Goal: Information Seeking & Learning: Check status

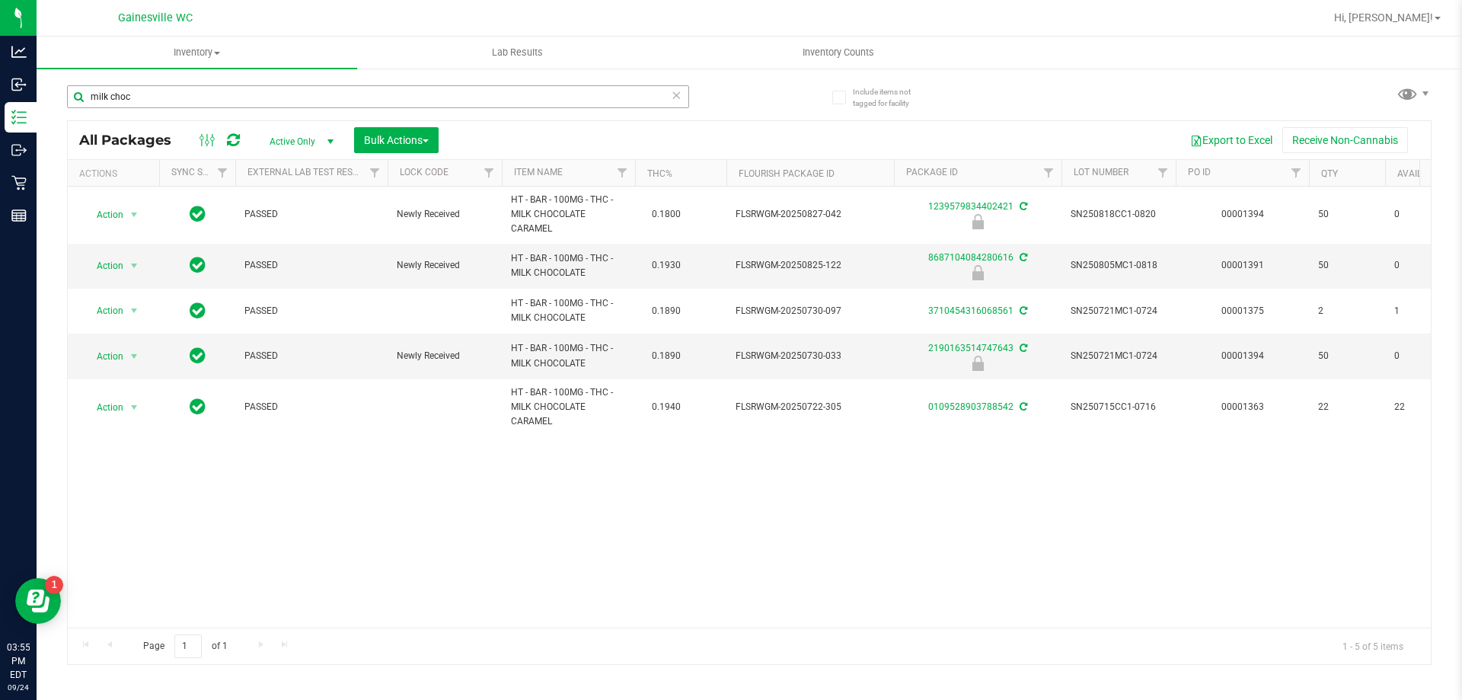
click at [208, 91] on input "milk choc" at bounding box center [378, 96] width 622 height 23
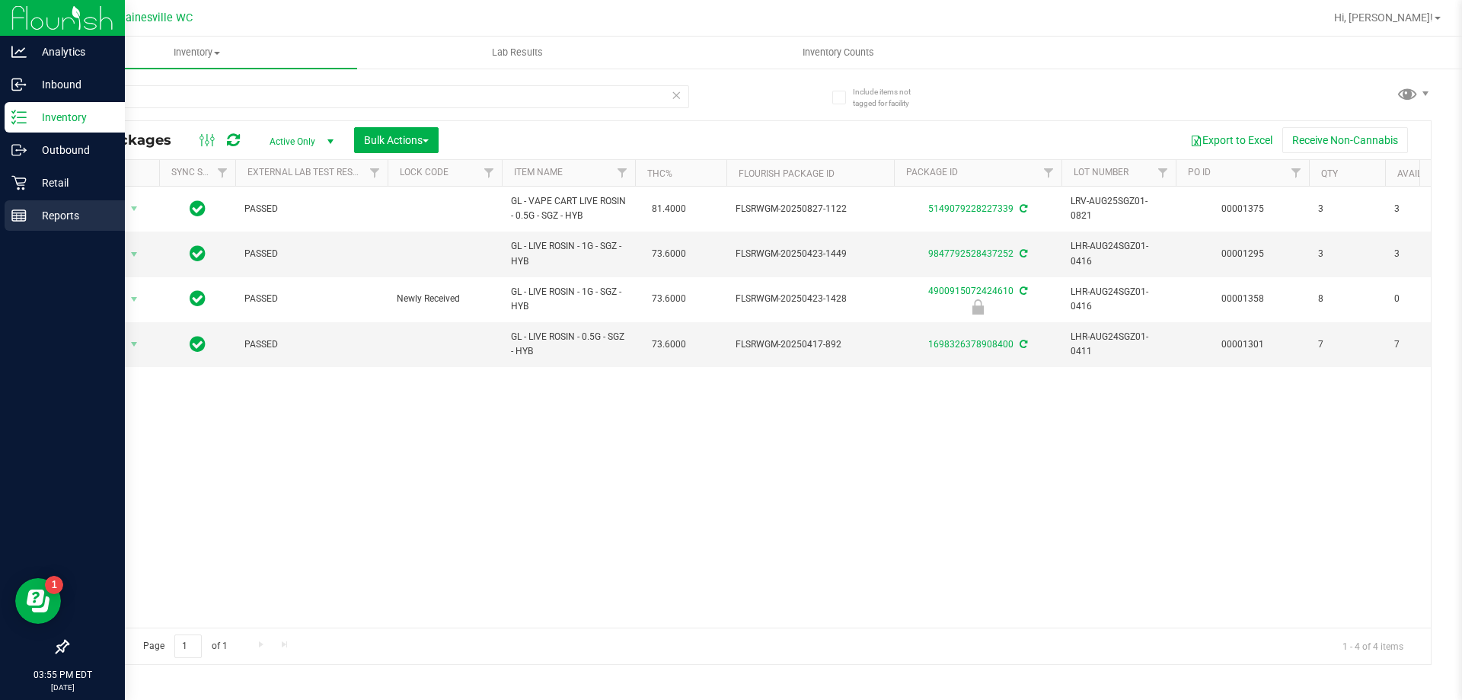
type input "sgz"
click at [78, 209] on p "Reports" at bounding box center [72, 215] width 91 height 18
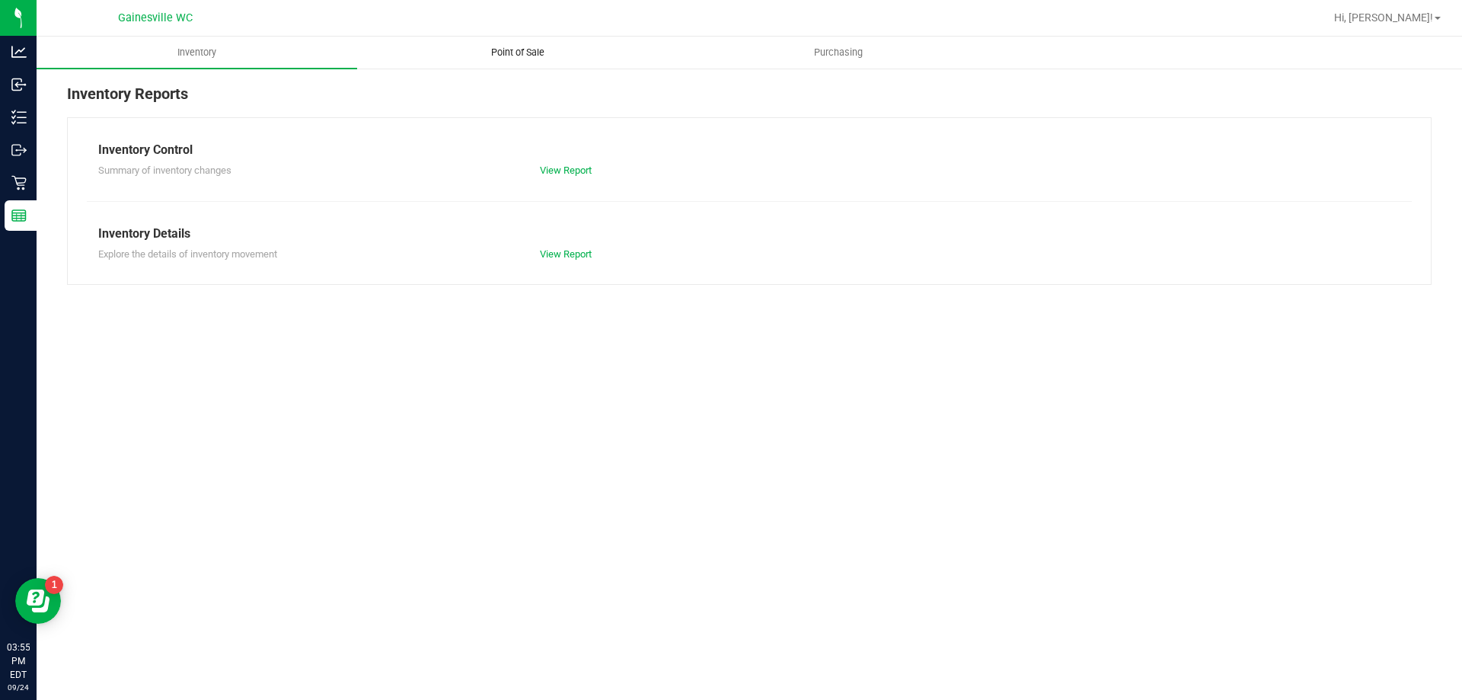
click at [519, 46] on span "Point of Sale" at bounding box center [518, 53] width 94 height 14
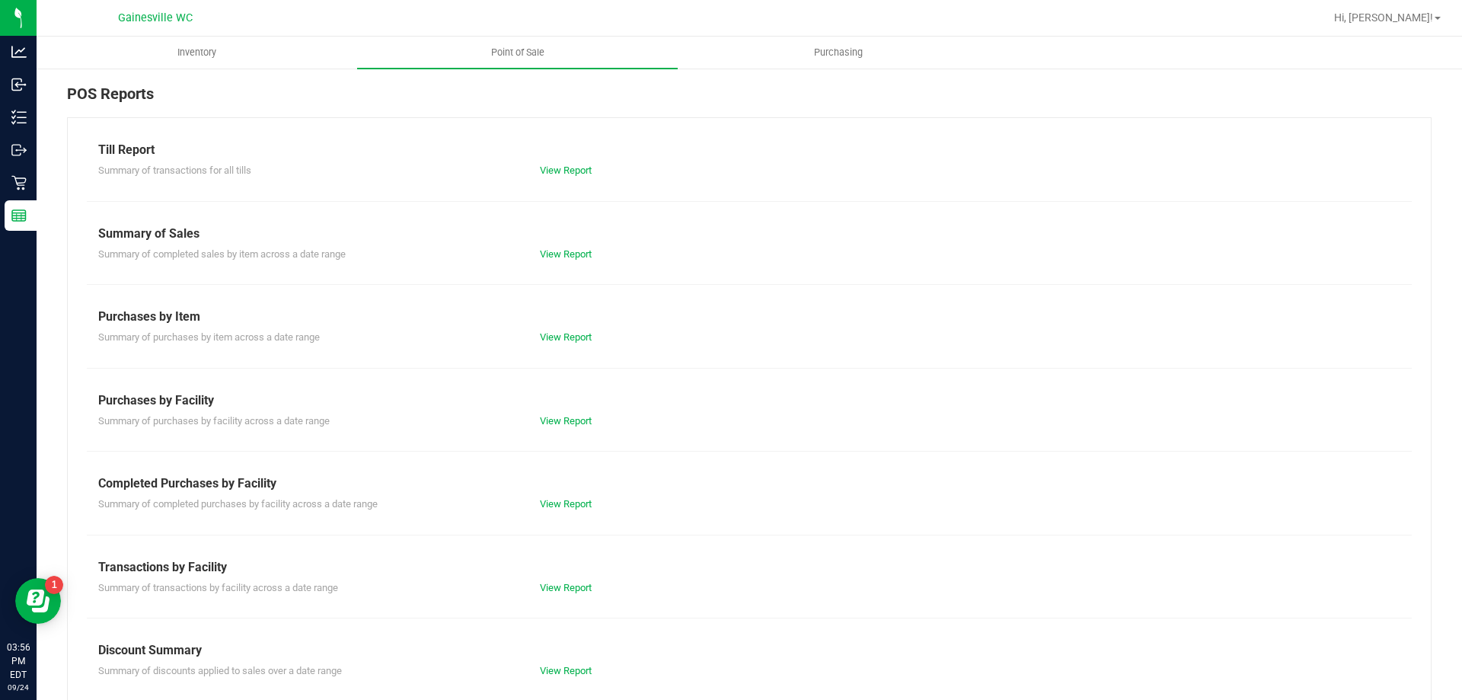
click at [580, 330] on div "Summary of purchases by item across a date range View Report" at bounding box center [749, 335] width 1325 height 19
click at [574, 340] on link "View Report" at bounding box center [566, 336] width 52 height 11
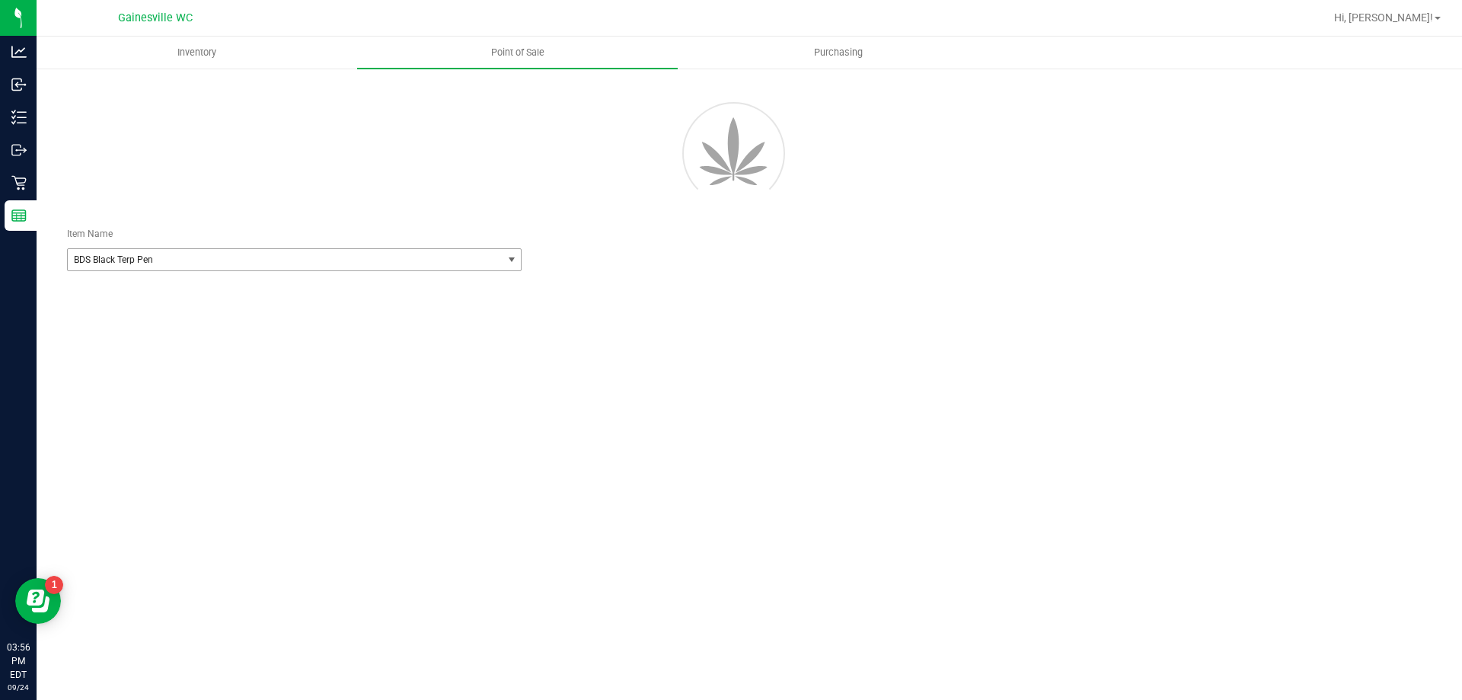
click at [341, 256] on span "BDS Black Terp Pen" at bounding box center [276, 259] width 405 height 11
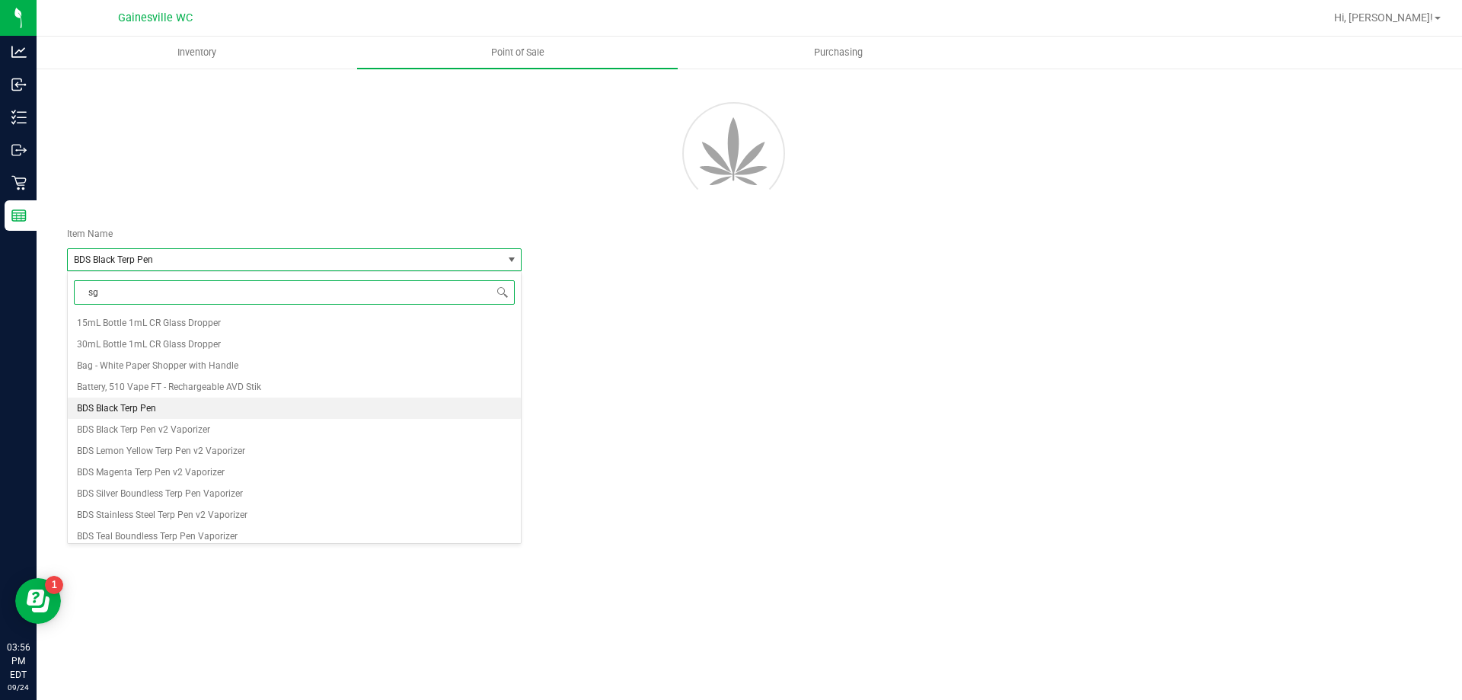
type input "sgz"
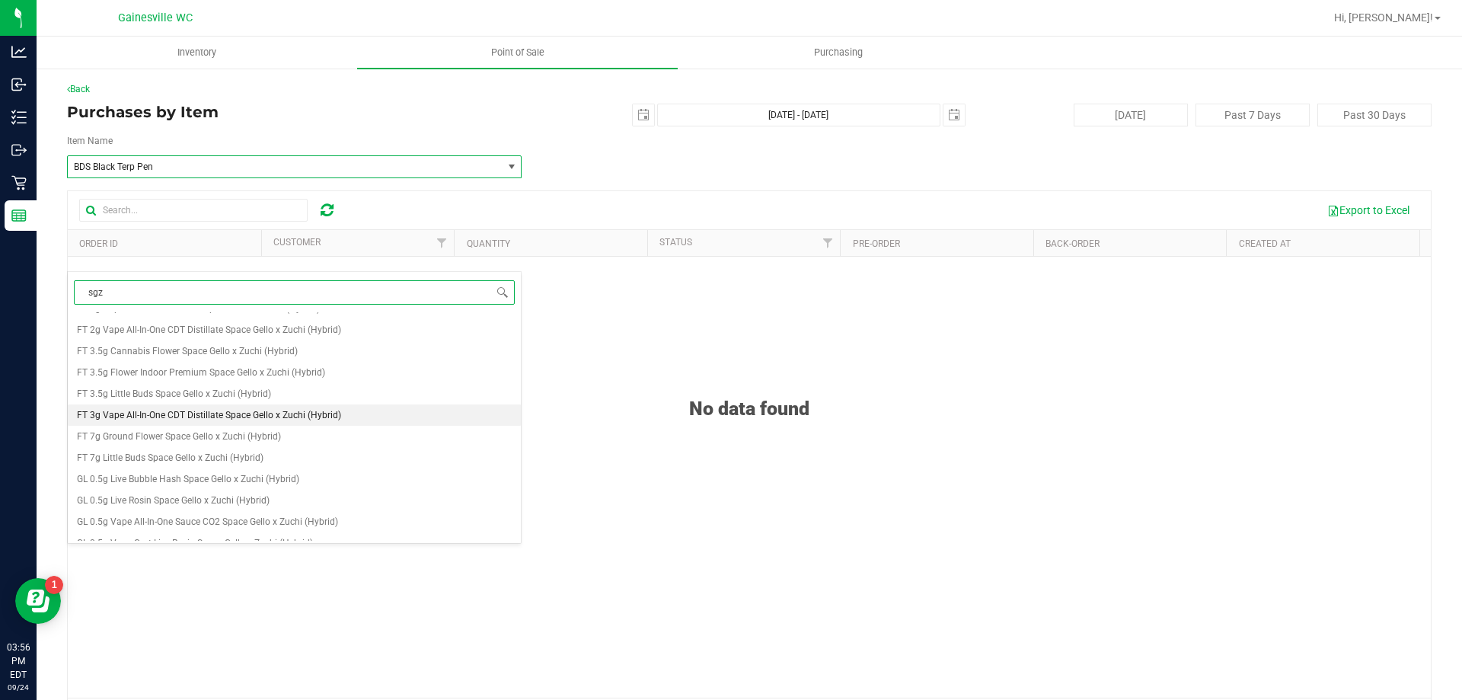
scroll to position [283, 0]
click at [353, 420] on li "GL 0.5g Live Rosin Space Gello x Zuchi (Hybrid)" at bounding box center [294, 423] width 453 height 21
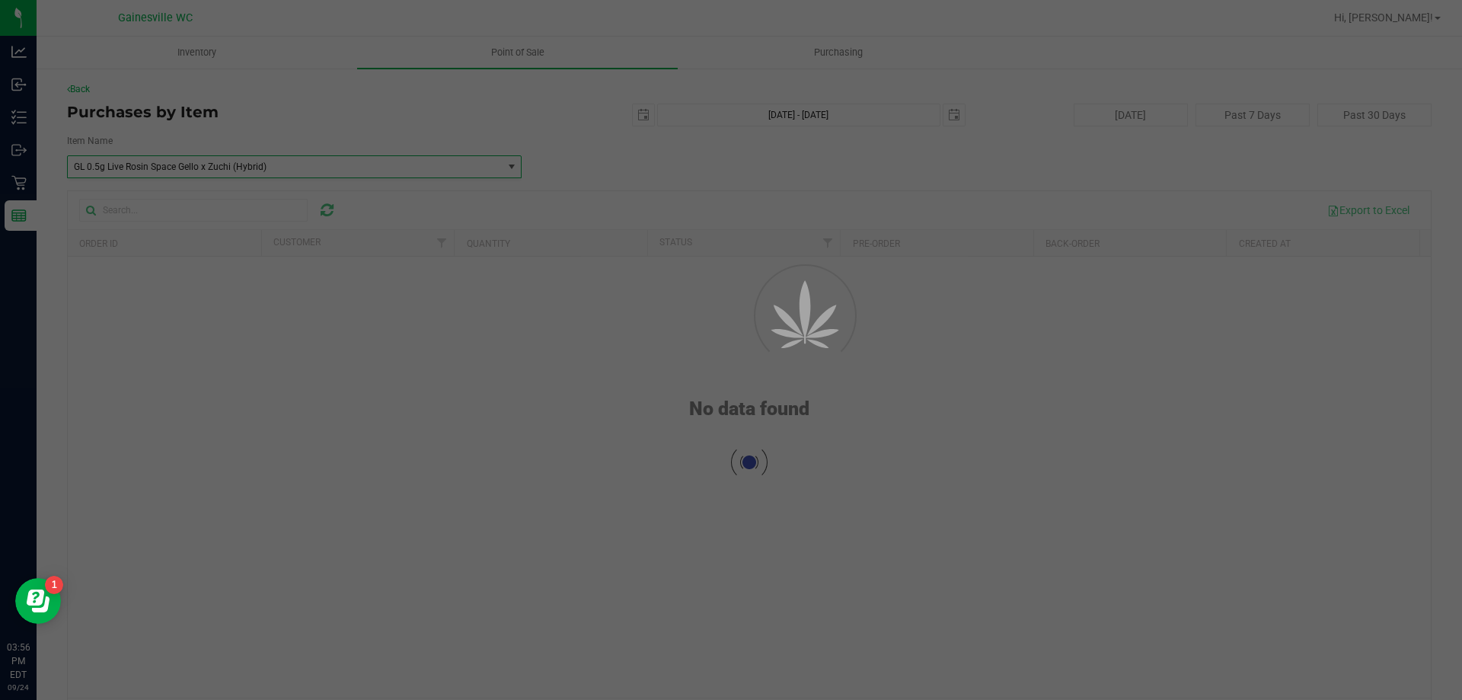
scroll to position [72473, 0]
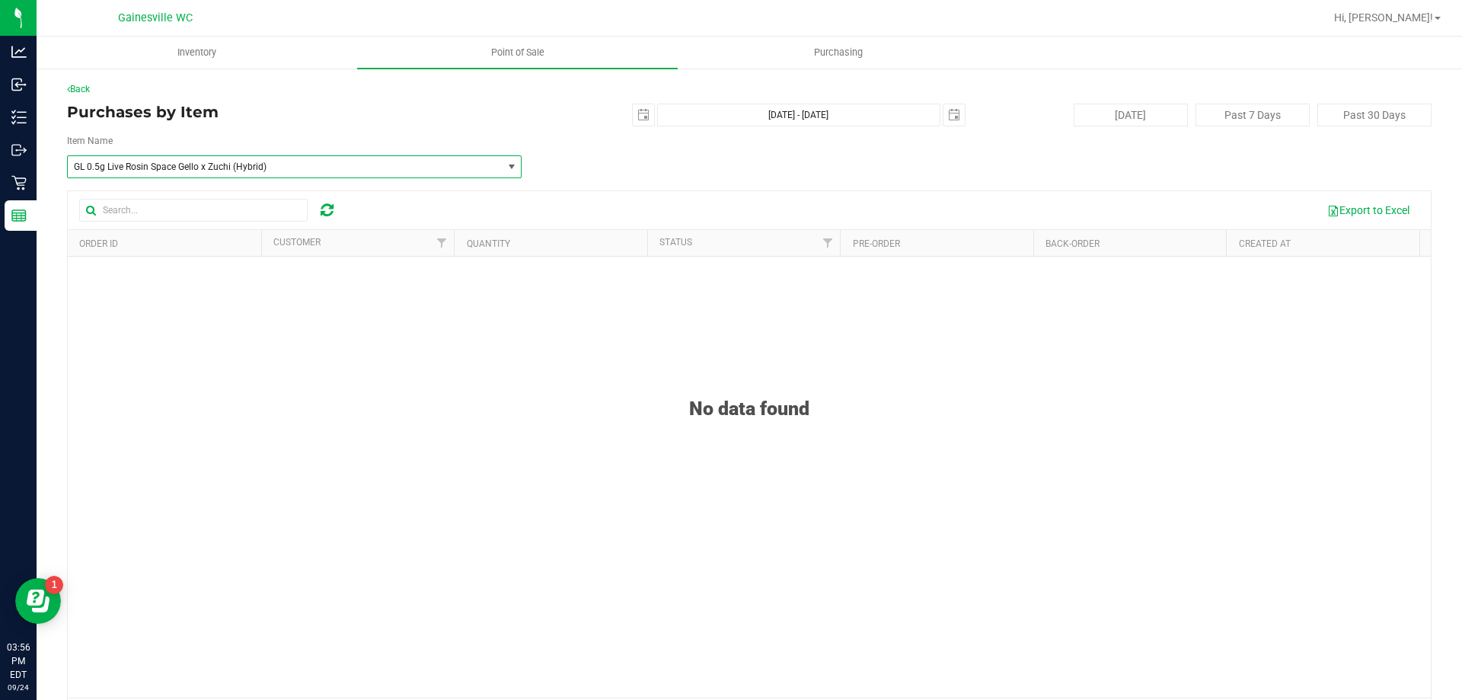
click at [559, 345] on div "No data found" at bounding box center [749, 529] width 1363 height 544
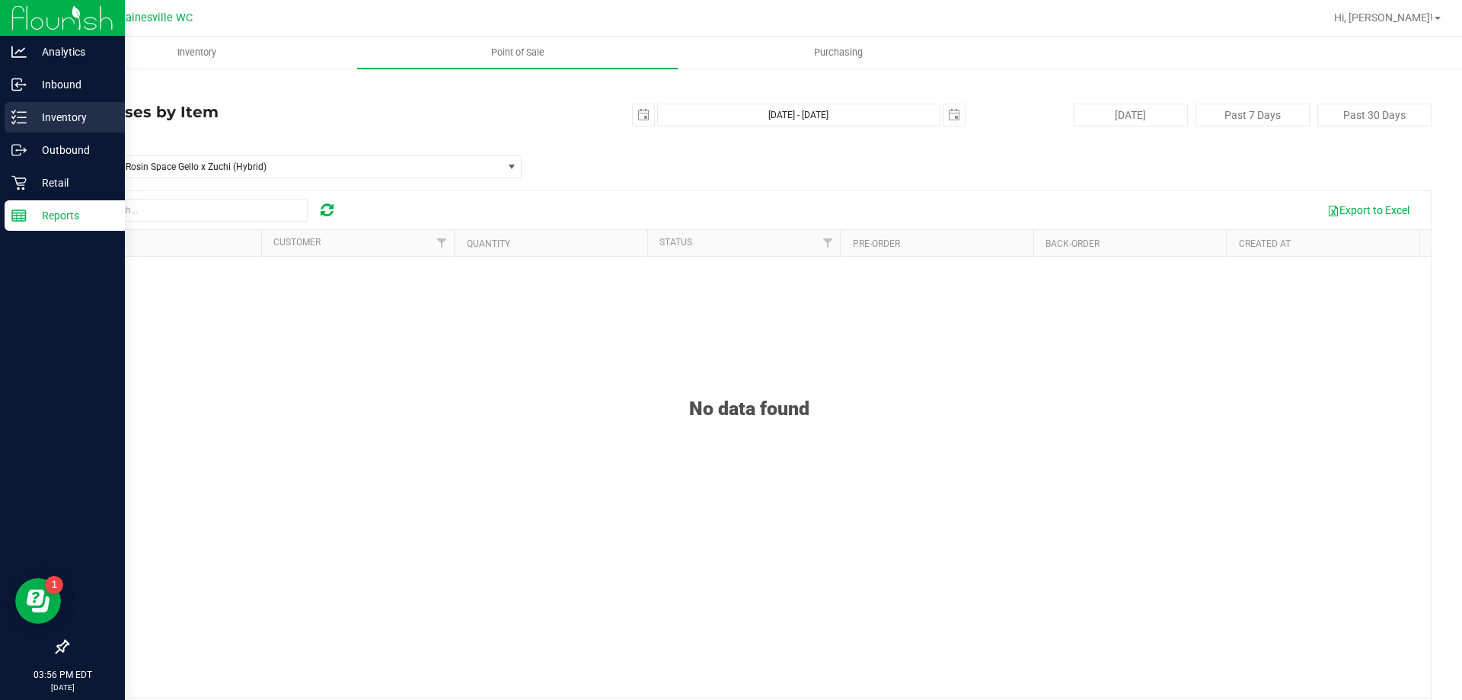
click at [87, 129] on div "Inventory" at bounding box center [65, 117] width 120 height 30
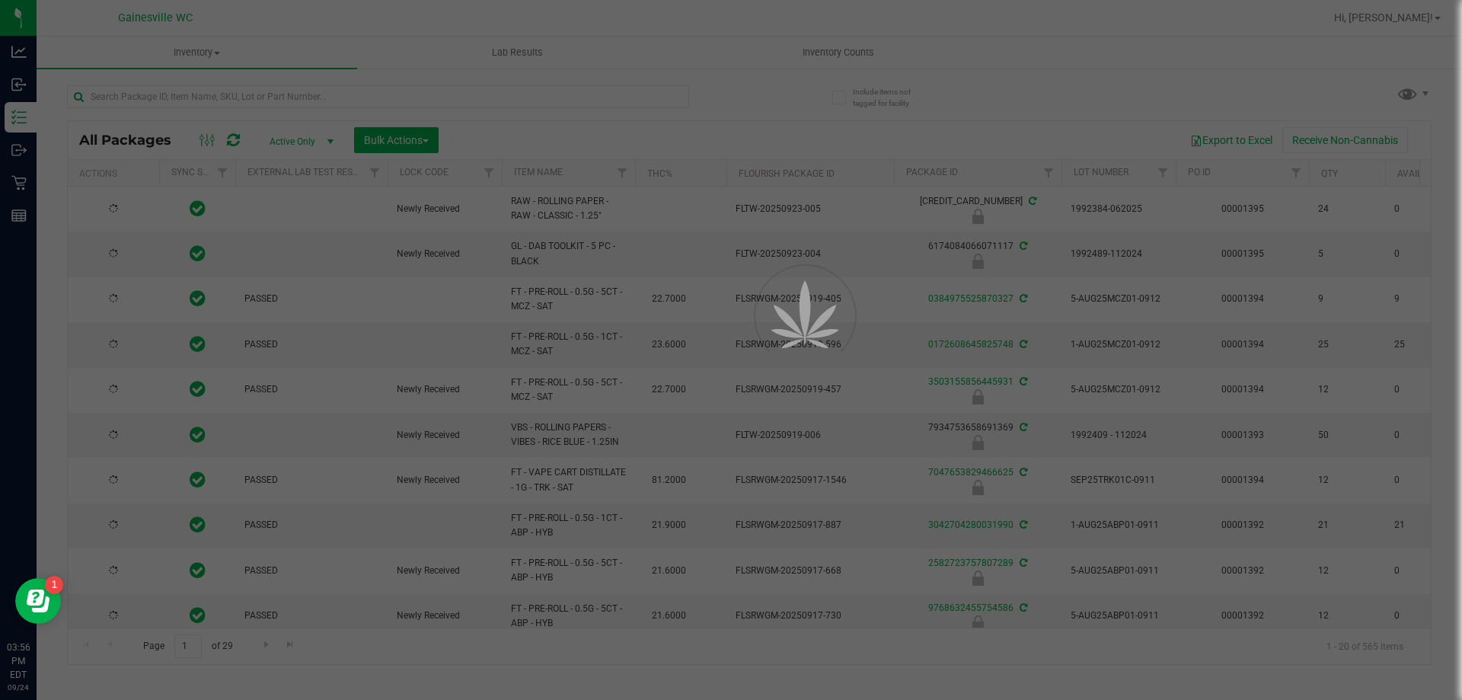
type input "[DATE]"
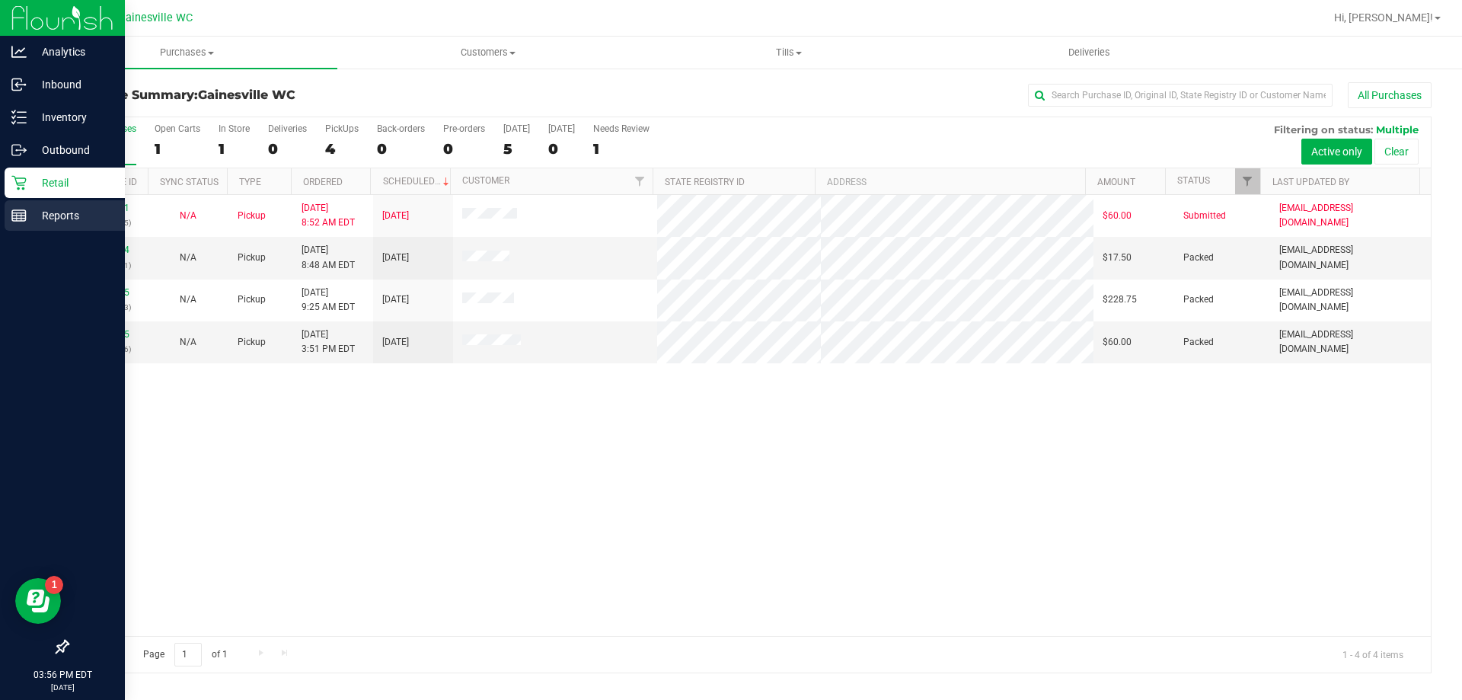
click at [24, 204] on div "Reports" at bounding box center [65, 215] width 120 height 30
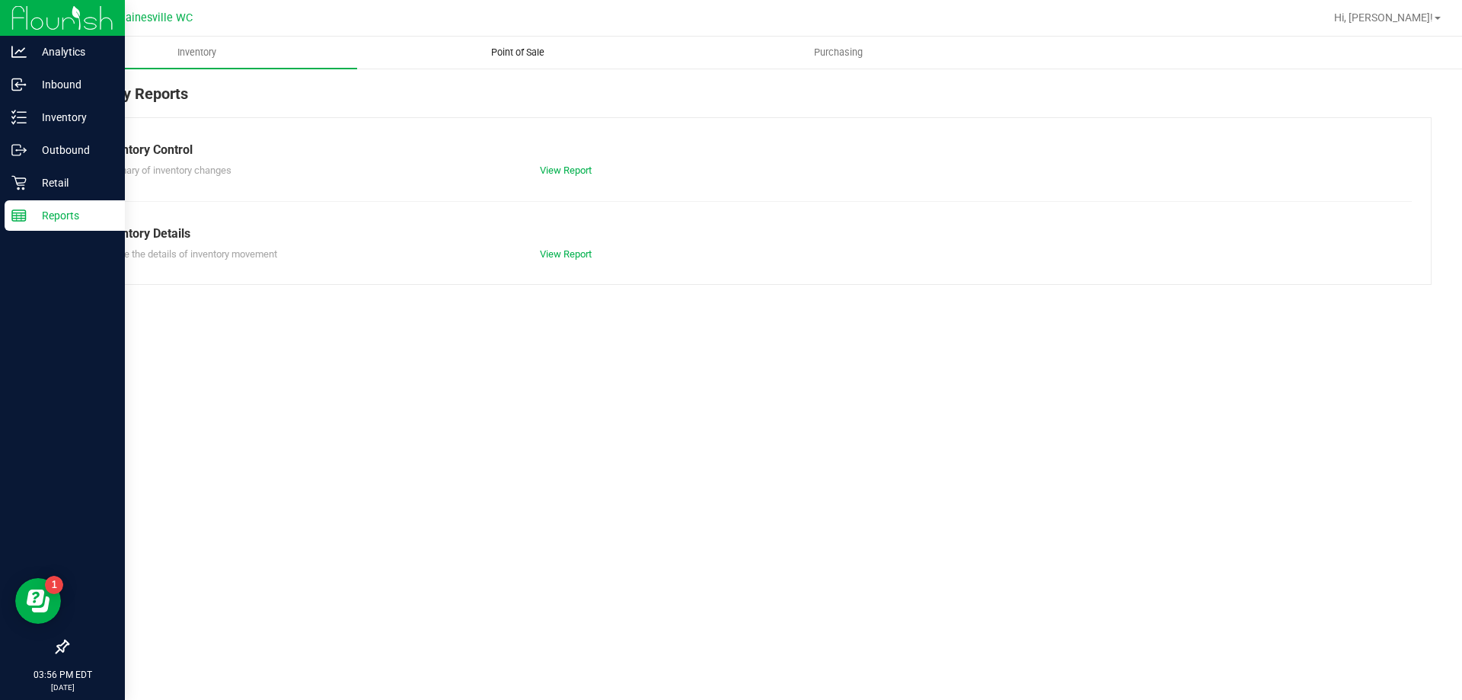
click at [562, 56] on span "Point of Sale" at bounding box center [518, 53] width 94 height 14
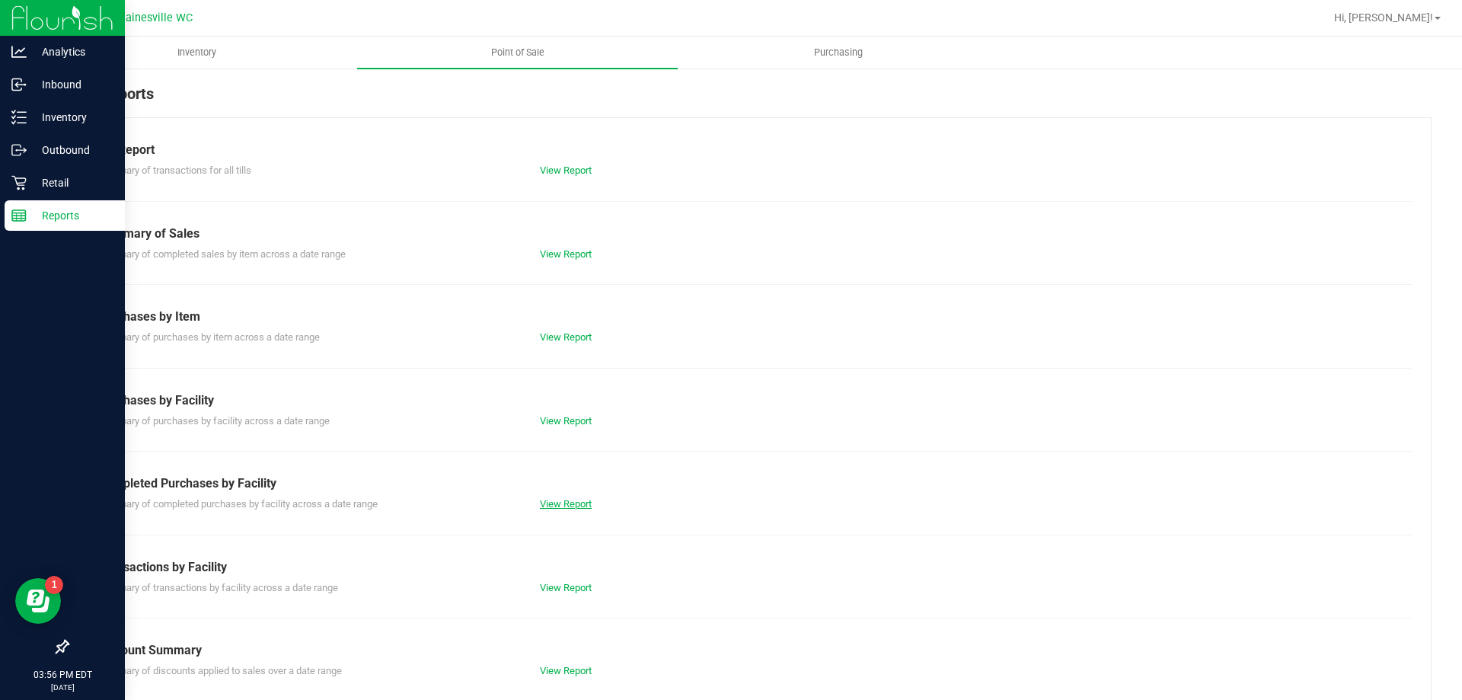
click at [567, 500] on link "View Report" at bounding box center [566, 503] width 52 height 11
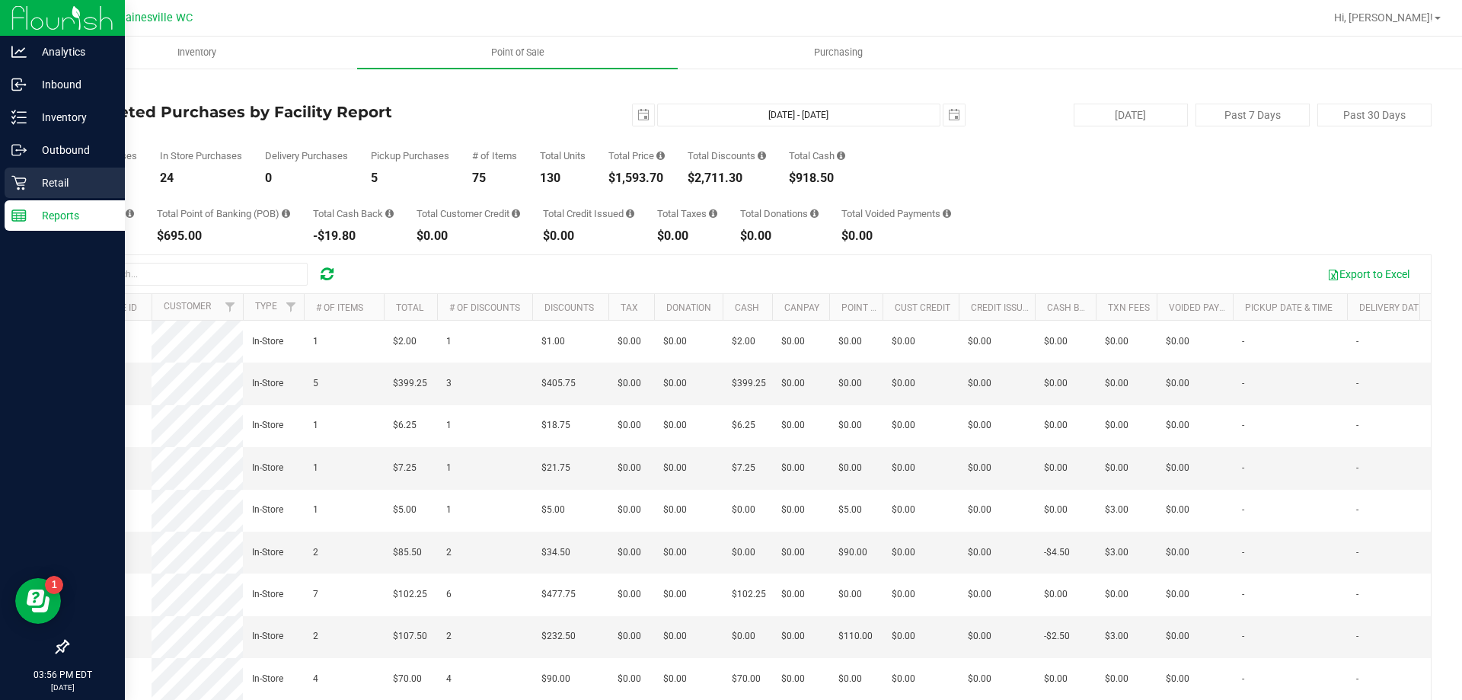
click at [30, 190] on p "Retail" at bounding box center [72, 183] width 91 height 18
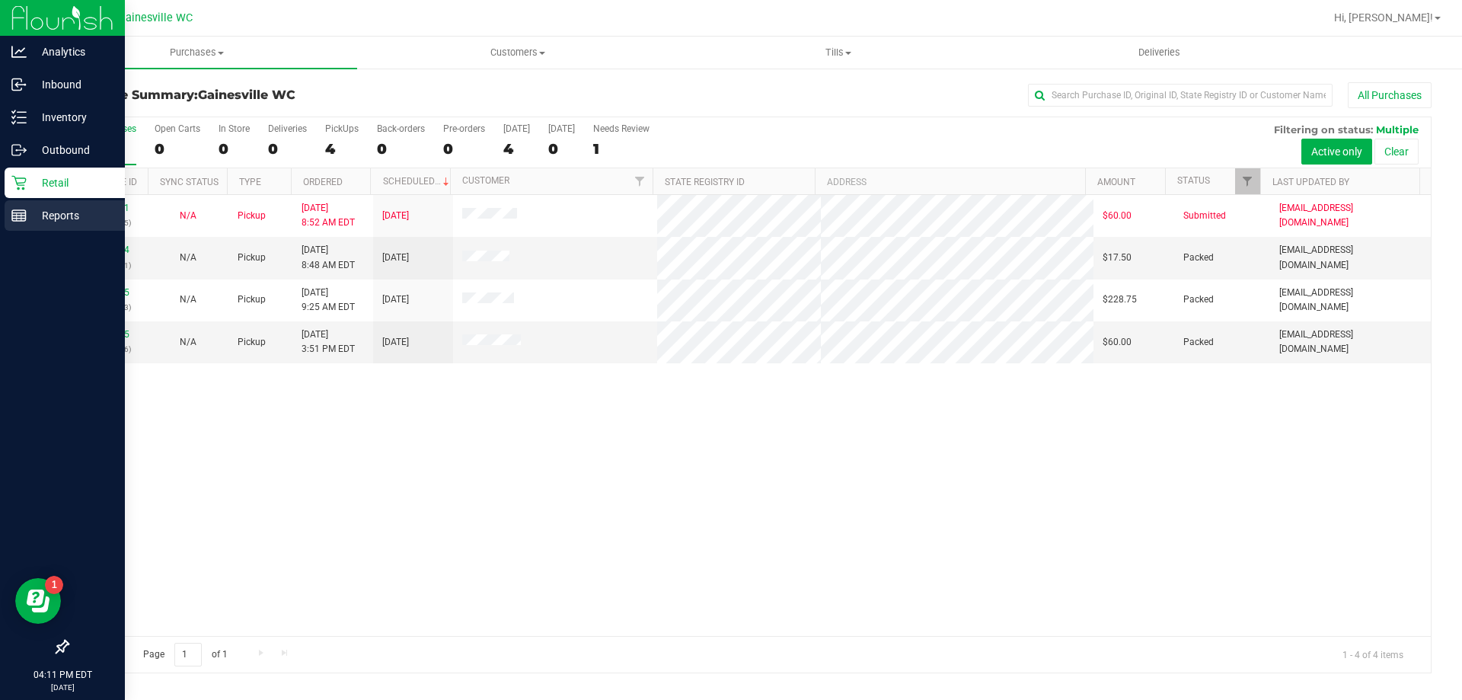
click at [47, 222] on p "Reports" at bounding box center [72, 215] width 91 height 18
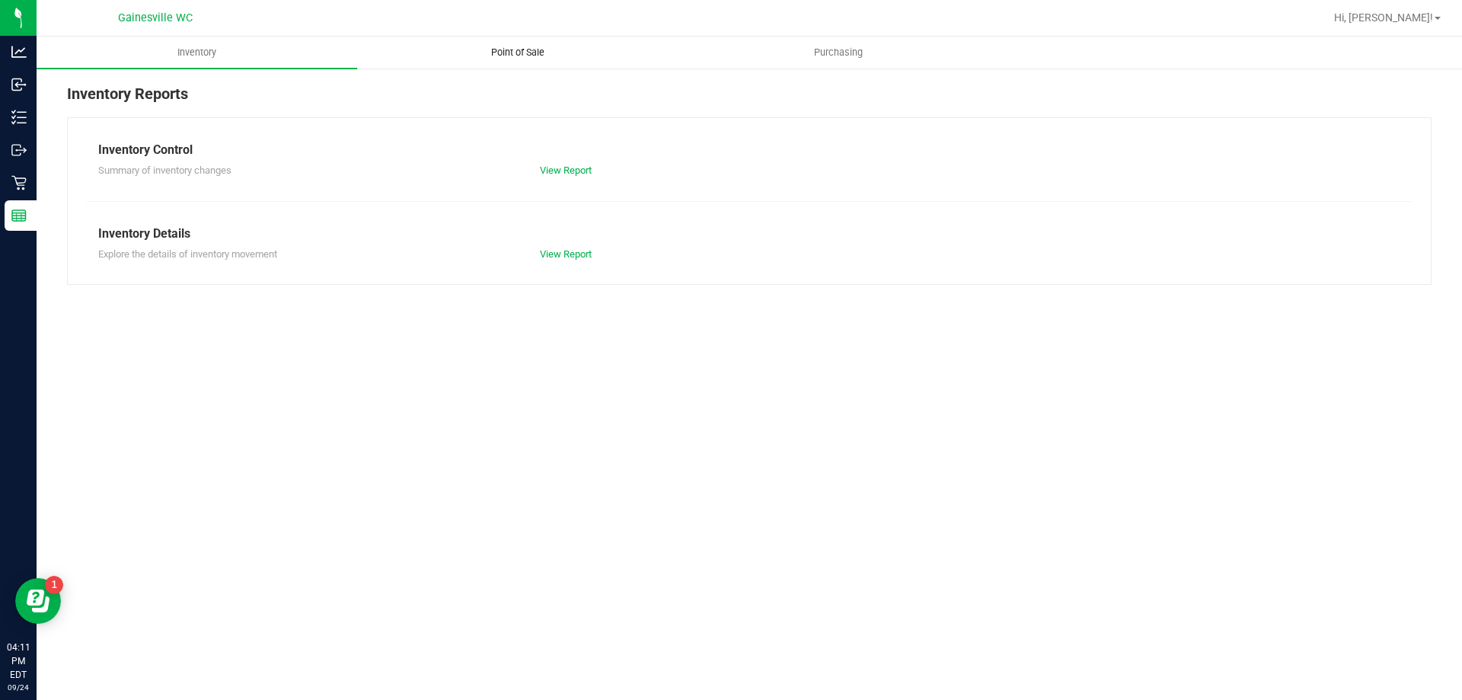
click at [516, 62] on reports "Inventory Point of Sale Purchasing Inventory Reports Inventory Control Summary …" at bounding box center [750, 168] width 1426 height 263
click at [520, 56] on span "Point of Sale" at bounding box center [518, 53] width 94 height 14
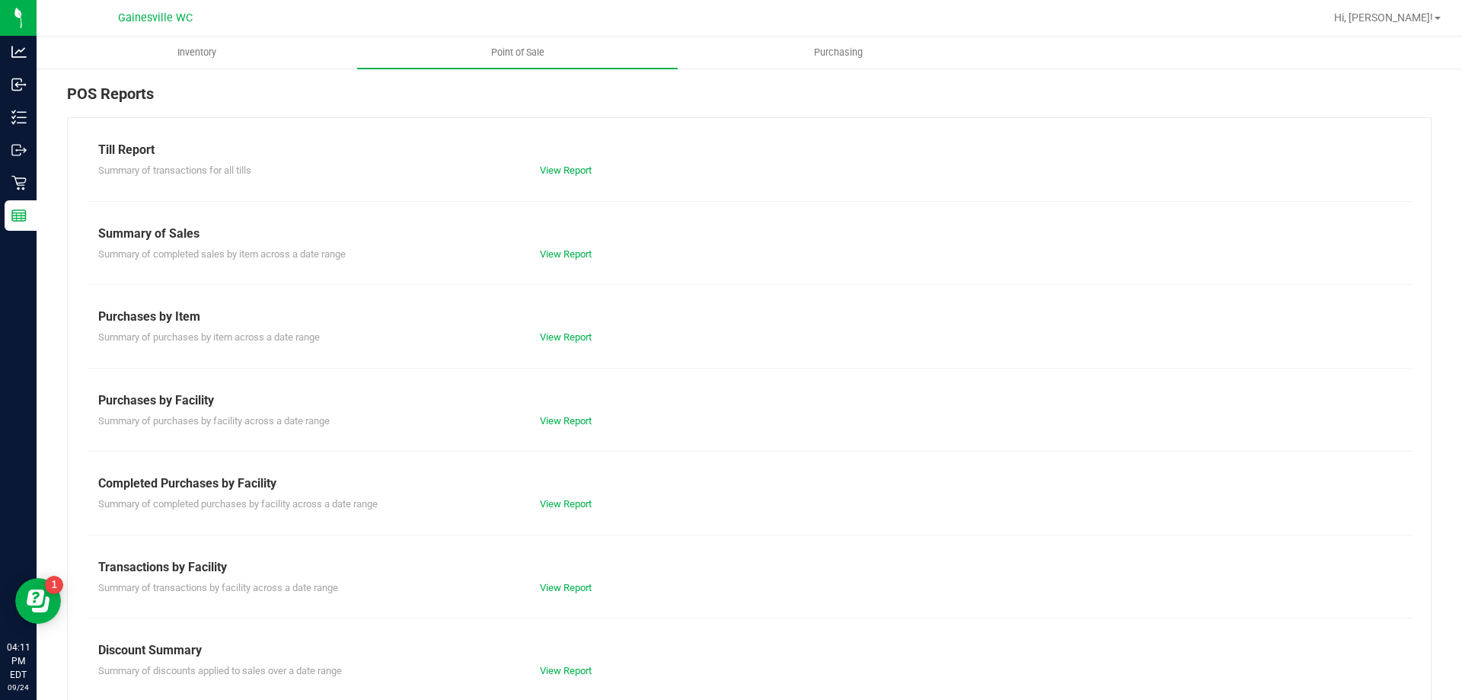
click at [466, 458] on div "Till Report Summary of transactions for all tills View Report Summary of Sales …" at bounding box center [749, 451] width 1365 height 668
click at [566, 500] on link "View Report" at bounding box center [566, 503] width 52 height 11
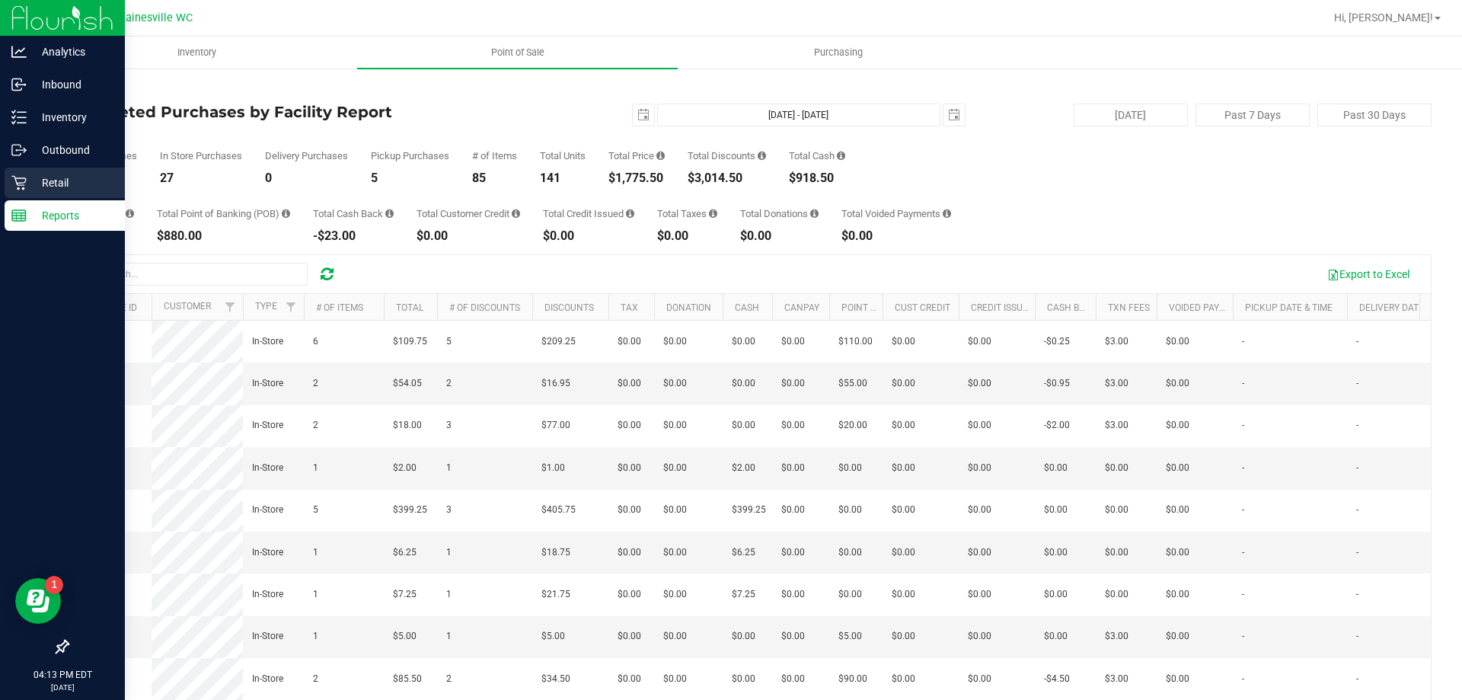
click at [27, 187] on p "Retail" at bounding box center [72, 183] width 91 height 18
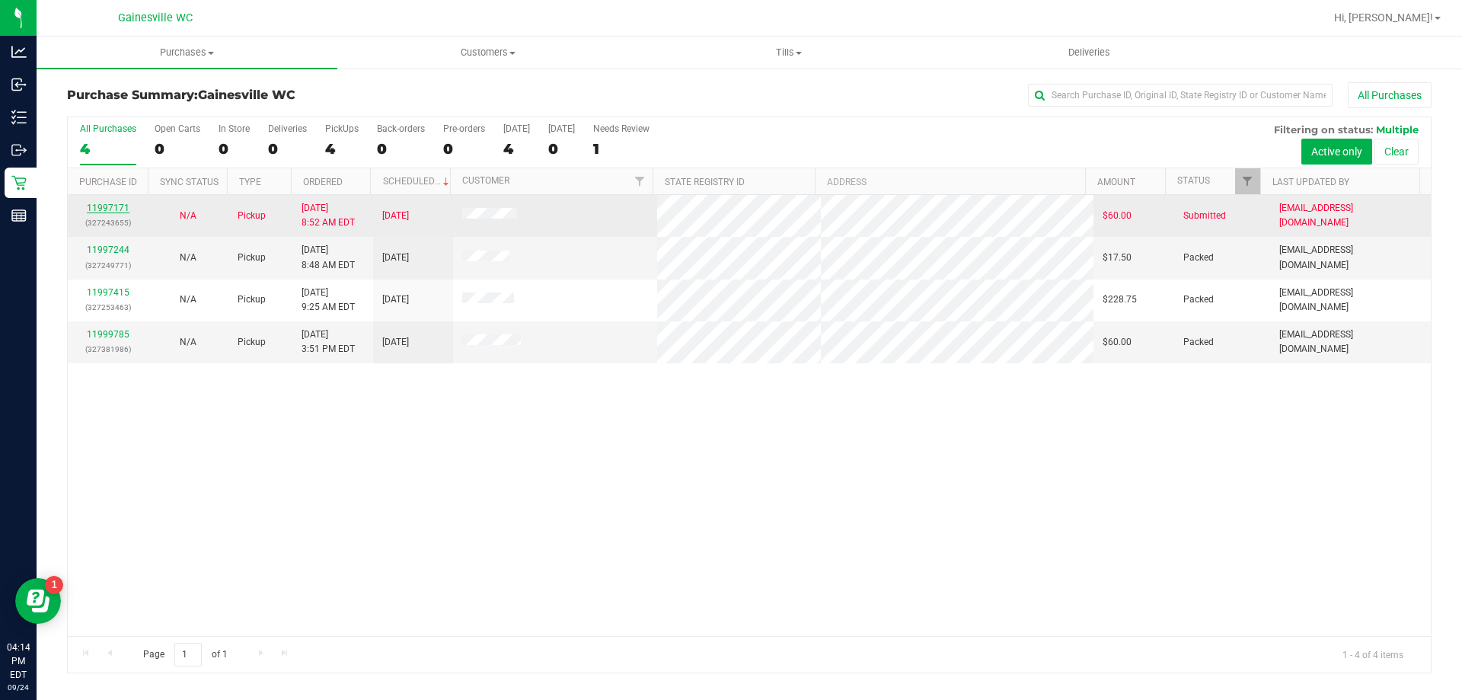
click at [122, 208] on link "11997171" at bounding box center [108, 208] width 43 height 11
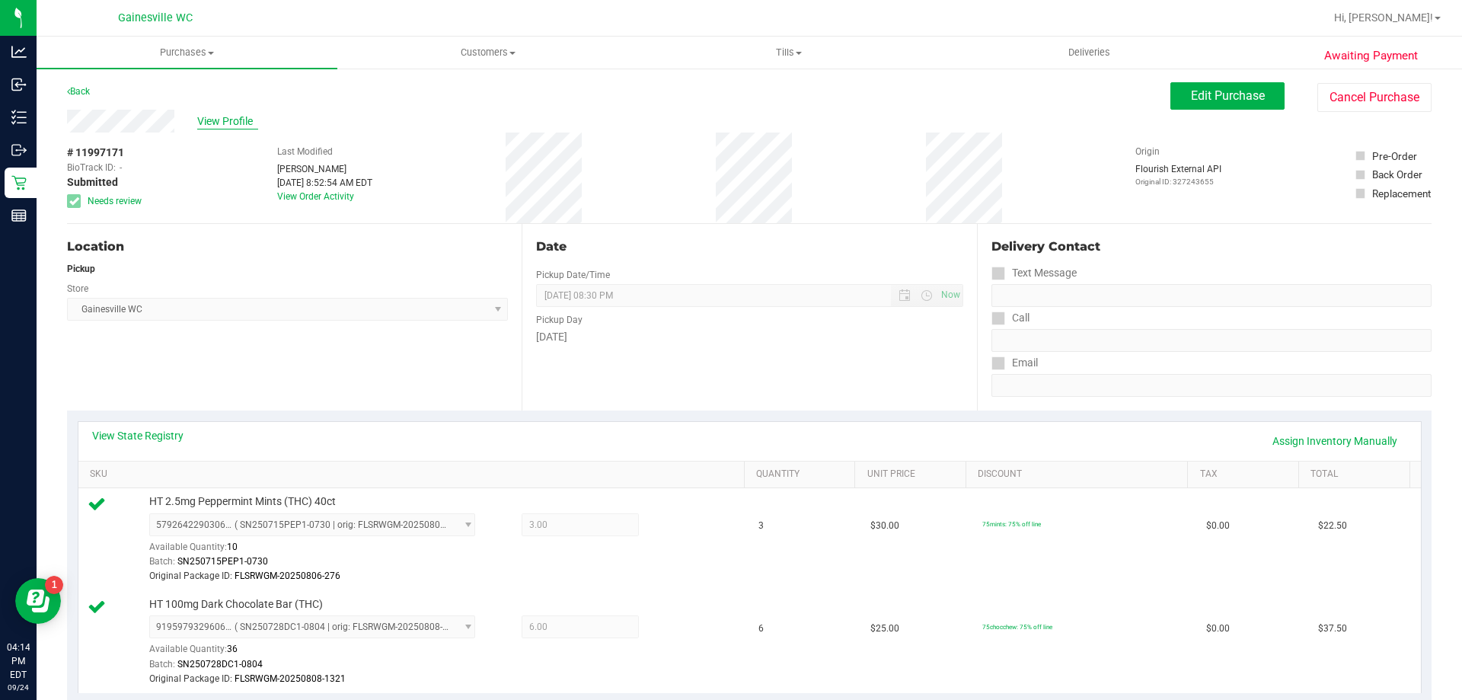
click at [247, 122] on span "View Profile" at bounding box center [227, 121] width 61 height 16
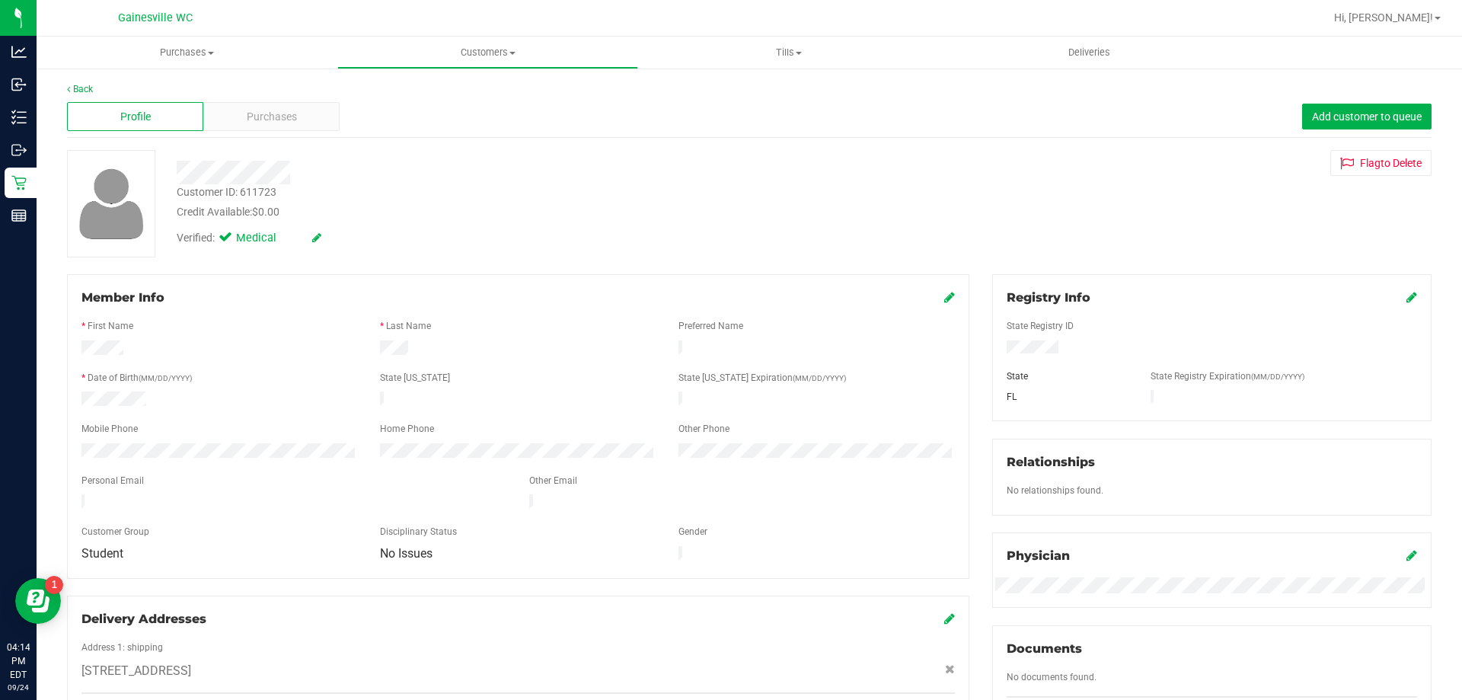
click at [80, 450] on div at bounding box center [219, 452] width 299 height 18
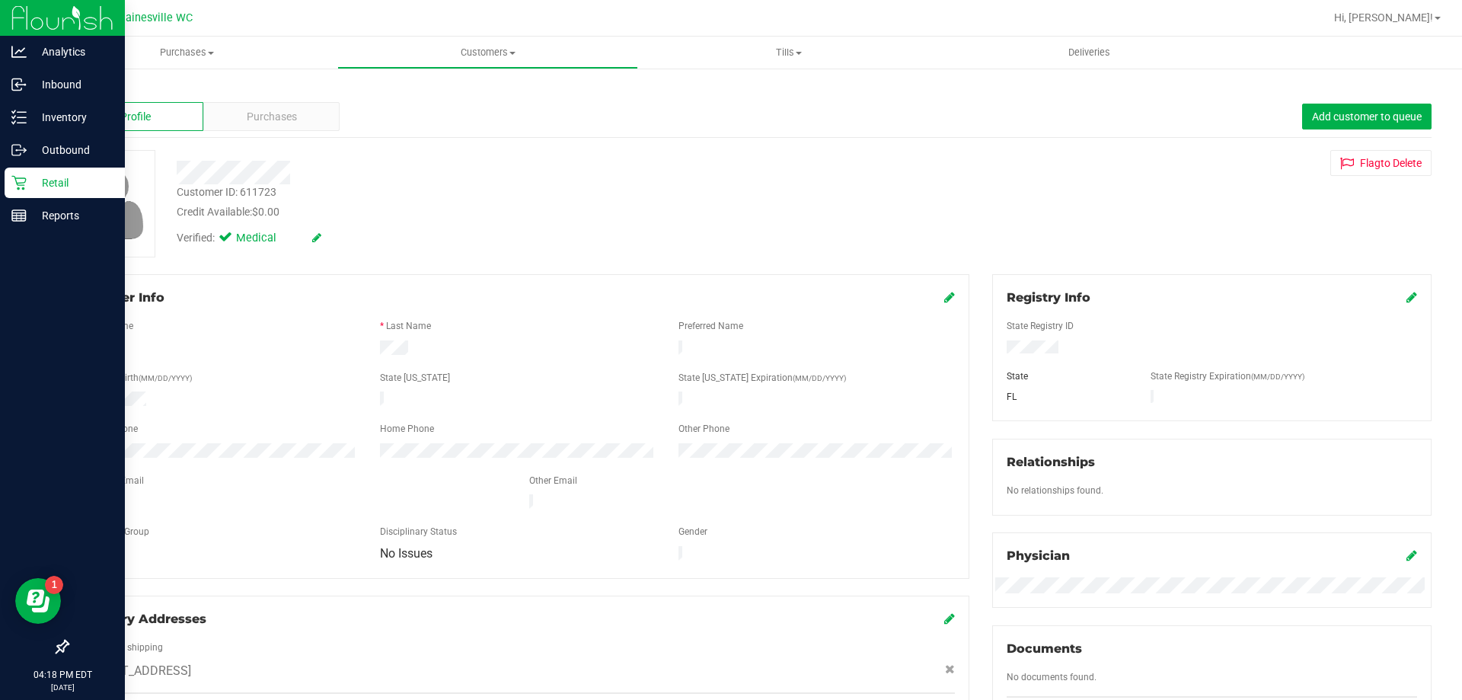
click at [40, 174] on p "Retail" at bounding box center [72, 183] width 91 height 18
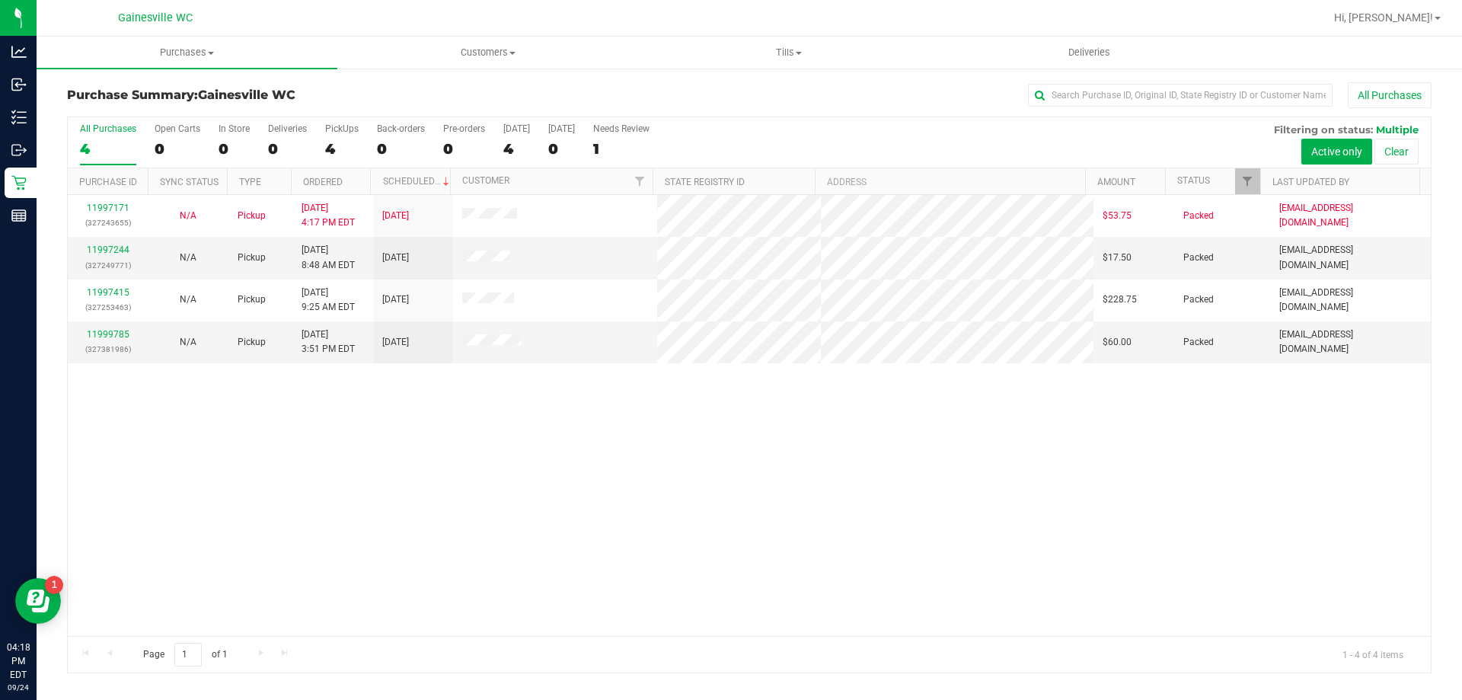
click at [675, 463] on div "11997171 (327243655) N/A Pickup 9/24/2025 4:17 PM EDT 9/24/2025 $53.75 Packed h…" at bounding box center [749, 415] width 1363 height 441
drag, startPoint x: 1025, startPoint y: 485, endPoint x: 1016, endPoint y: 489, distance: 9.9
click at [1025, 487] on div "11997171 (327243655) N/A Pickup 9/24/2025 4:17 PM EDT 9/24/2025 $53.75 Packed h…" at bounding box center [749, 415] width 1363 height 441
click at [553, 492] on div "11997171 (327243655) N/A Pickup 9/24/2025 4:17 PM EDT 9/24/2025 $53.75 Packed h…" at bounding box center [749, 415] width 1363 height 441
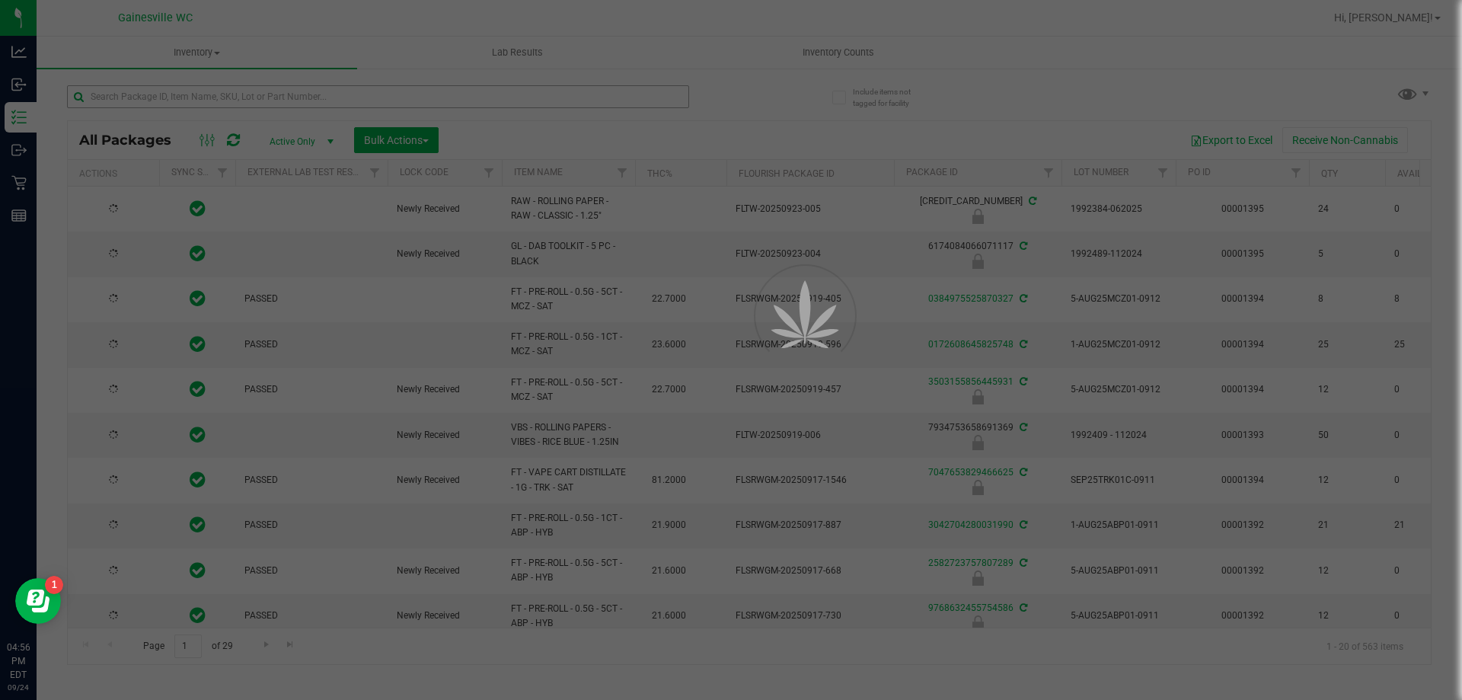
click at [454, 102] on div at bounding box center [731, 350] width 1462 height 700
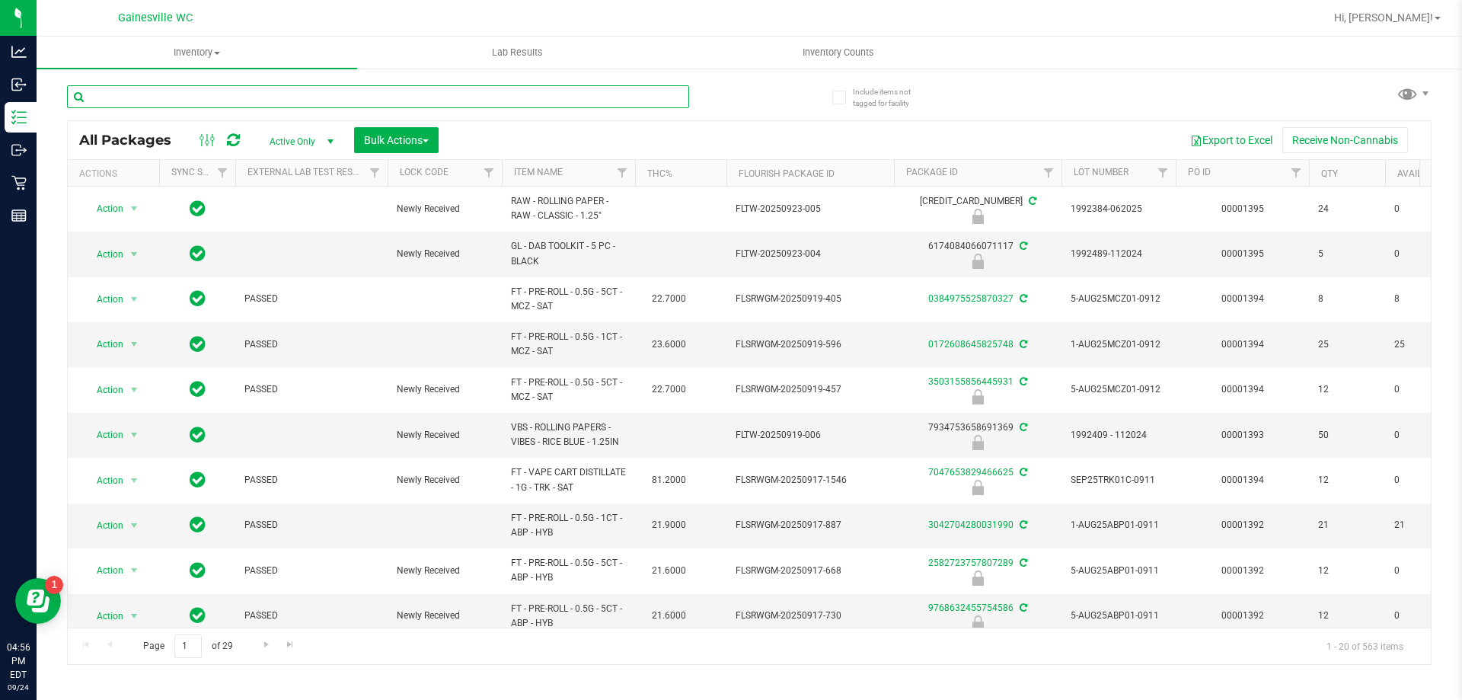
click at [454, 102] on input "text" at bounding box center [378, 96] width 622 height 23
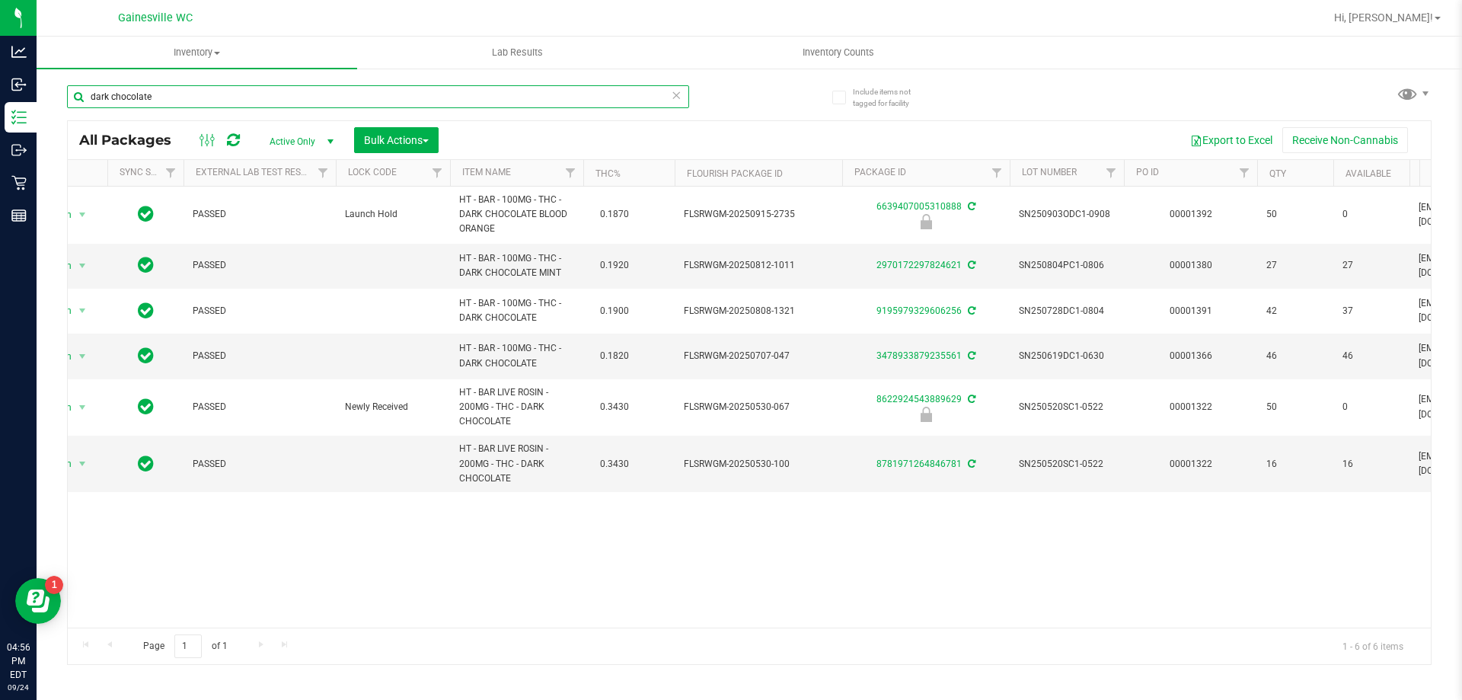
scroll to position [0, 57]
type input "dark chocolate"
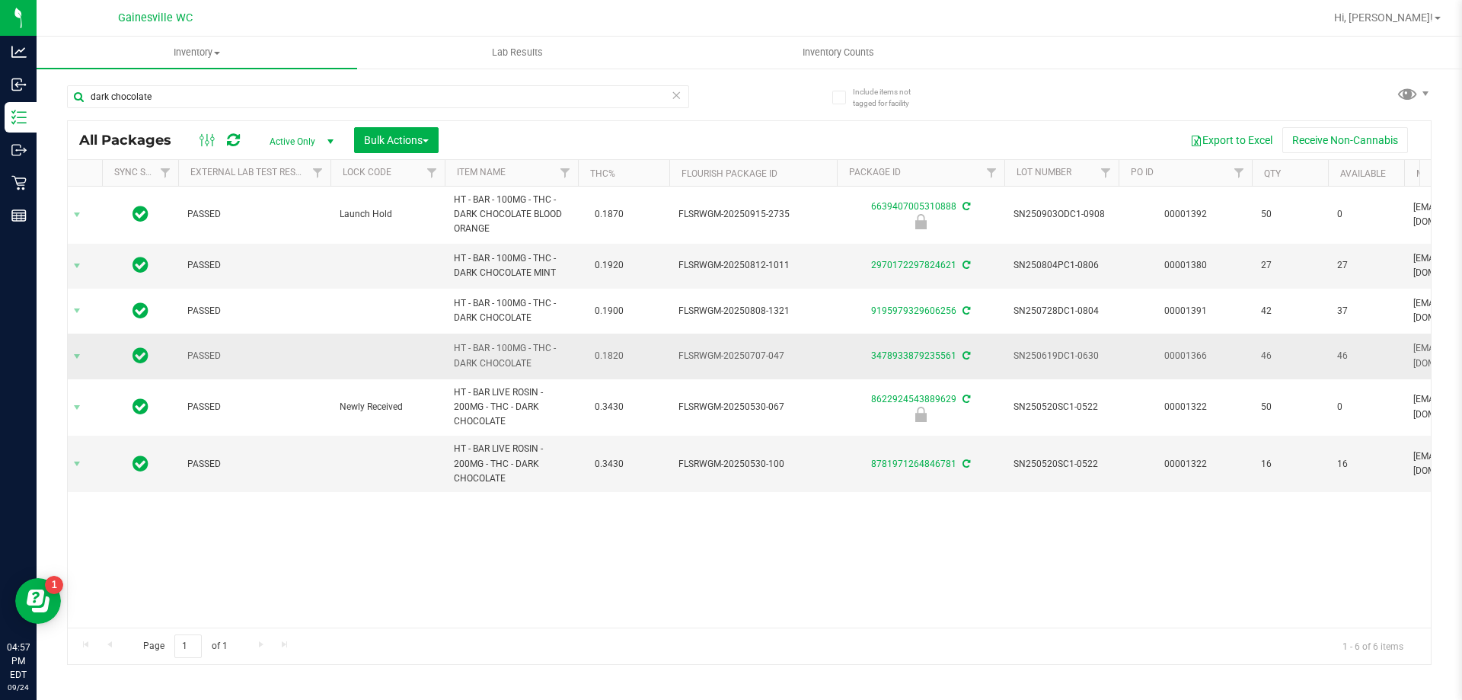
drag, startPoint x: 1252, startPoint y: 350, endPoint x: 1359, endPoint y: 352, distance: 107.4
click at [1359, 352] on span "46" at bounding box center [1366, 356] width 58 height 14
drag, startPoint x: 1361, startPoint y: 352, endPoint x: 1253, endPoint y: 358, distance: 107.5
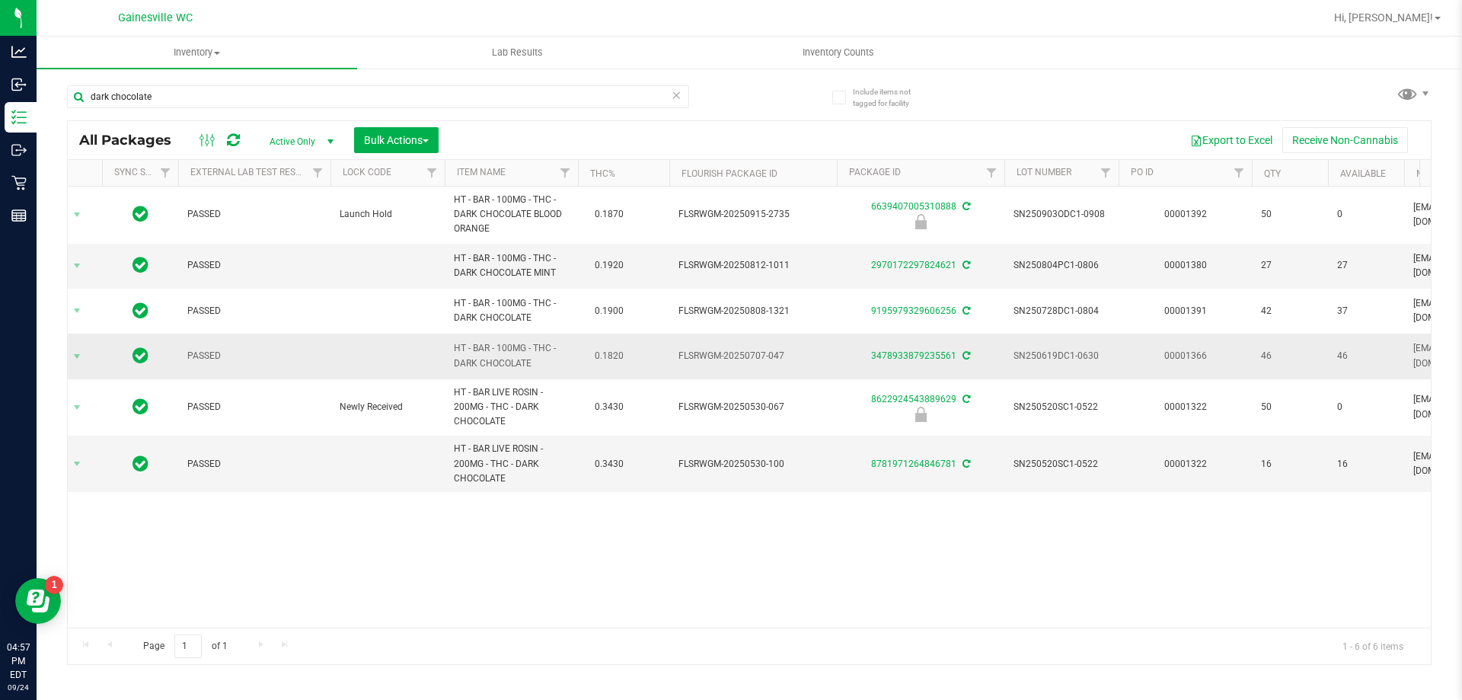
click at [1253, 358] on td "46" at bounding box center [1290, 356] width 76 height 45
drag, startPoint x: 1253, startPoint y: 358, endPoint x: 1352, endPoint y: 356, distance: 98.2
click at [1352, 356] on span "46" at bounding box center [1366, 356] width 58 height 14
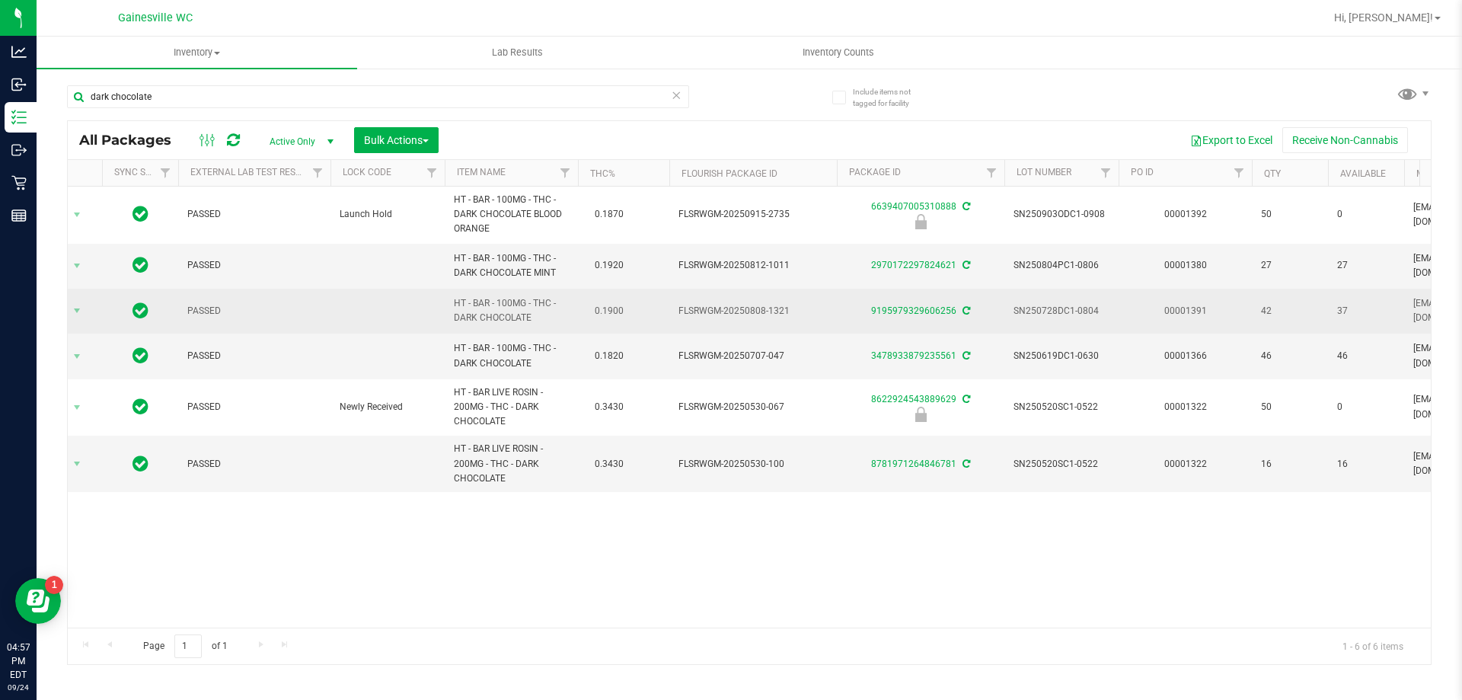
drag, startPoint x: 1362, startPoint y: 309, endPoint x: 461, endPoint y: 296, distance: 900.9
click at [468, 299] on span "HT - BAR - 100MG - THC - DARK CHOCOLATE" at bounding box center [511, 310] width 115 height 29
click at [1300, 318] on span "42" at bounding box center [1290, 311] width 58 height 14
drag, startPoint x: 1325, startPoint y: 315, endPoint x: 1362, endPoint y: 310, distance: 36.9
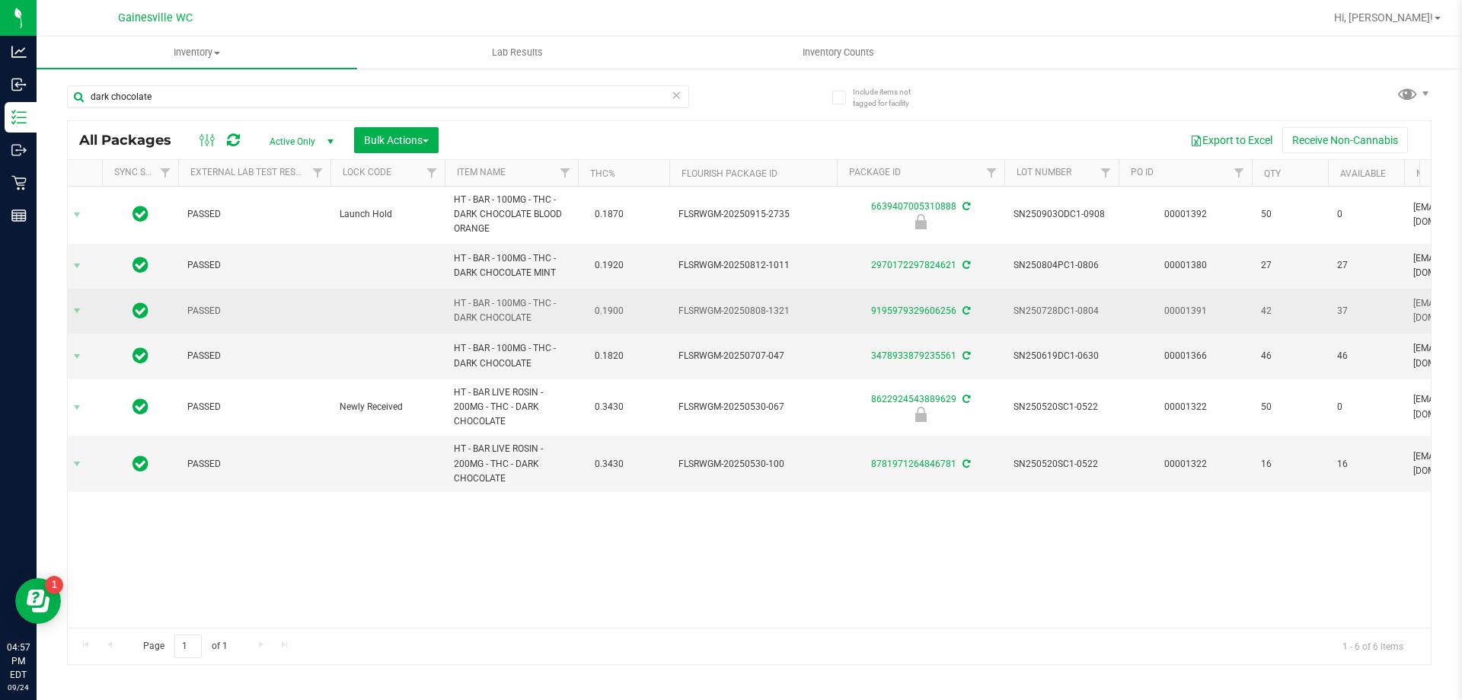
click at [1362, 310] on span "37" at bounding box center [1366, 311] width 58 height 14
drag, startPoint x: 1362, startPoint y: 316, endPoint x: 1260, endPoint y: 318, distance: 101.3
click at [1260, 318] on td "42" at bounding box center [1290, 311] width 76 height 45
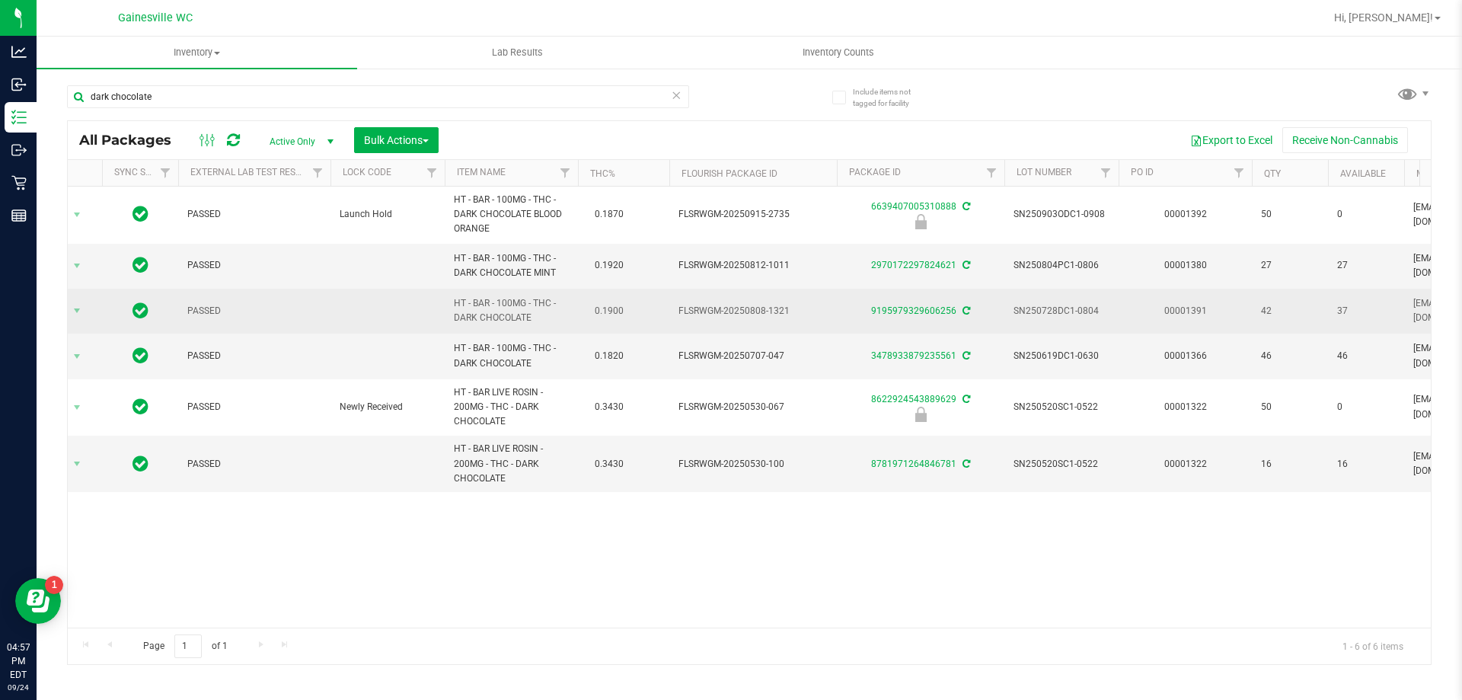
drag, startPoint x: 1349, startPoint y: 311, endPoint x: 1256, endPoint y: 311, distance: 93.7
click at [1256, 311] on td "42" at bounding box center [1290, 311] width 76 height 45
drag, startPoint x: 1349, startPoint y: 313, endPoint x: 1334, endPoint y: 312, distance: 15.2
click at [1334, 312] on td "37" at bounding box center [1366, 311] width 76 height 45
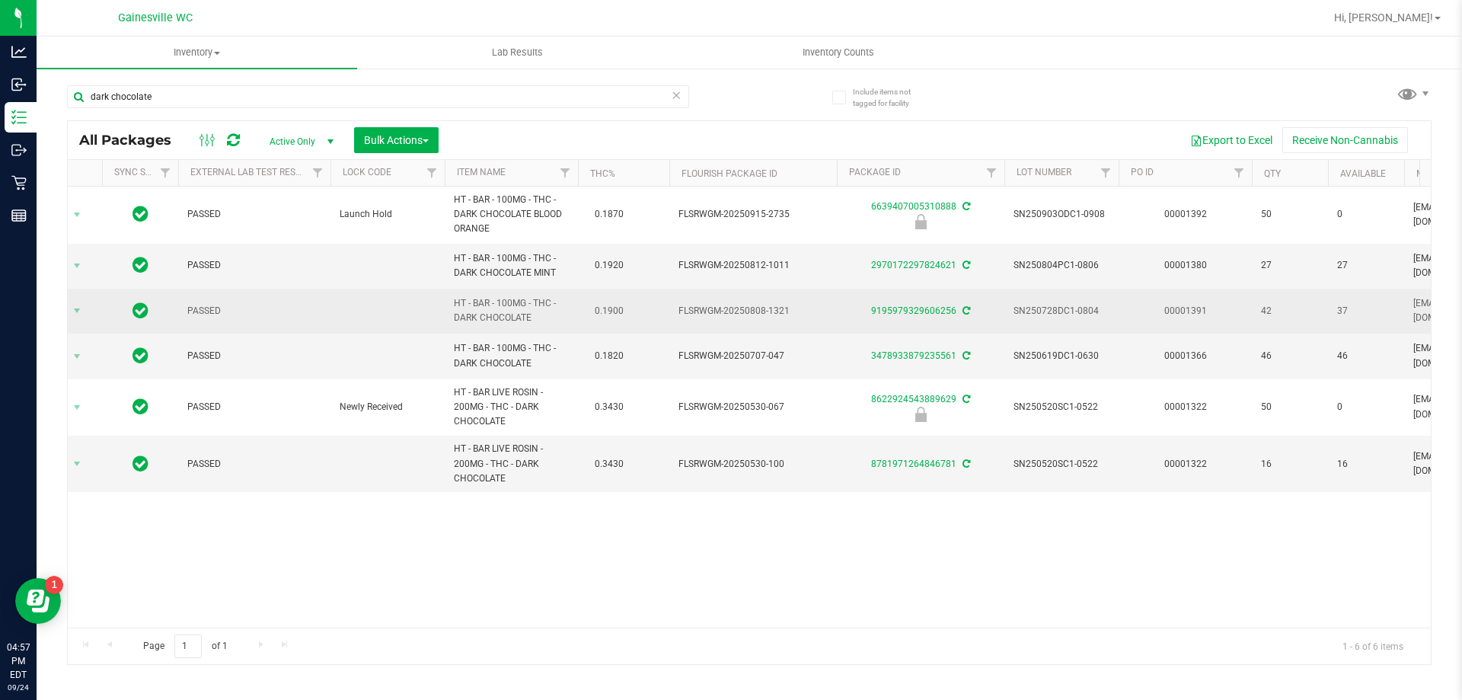
click at [1334, 312] on td "37" at bounding box center [1366, 311] width 76 height 45
drag, startPoint x: 1259, startPoint y: 314, endPoint x: 1285, endPoint y: 312, distance: 25.9
click at [1285, 312] on td "42" at bounding box center [1290, 311] width 76 height 45
click at [1285, 312] on span "42" at bounding box center [1290, 311] width 58 height 14
